Goal: Task Accomplishment & Management: Manage account settings

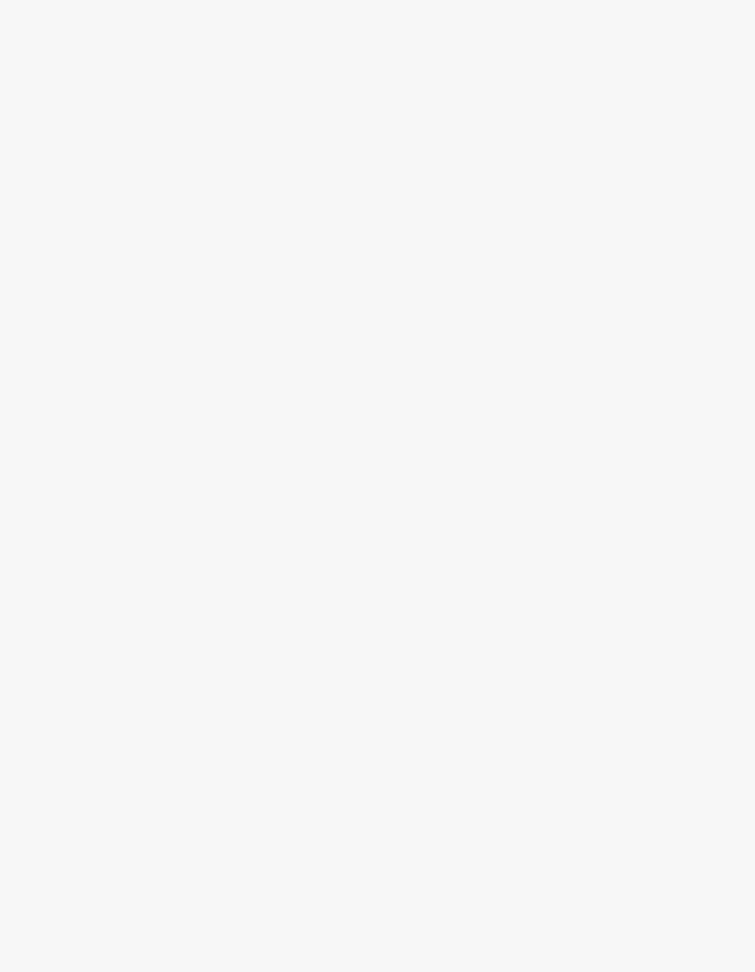
scroll to position [17, 0]
